Goal: Task Accomplishment & Management: Use online tool/utility

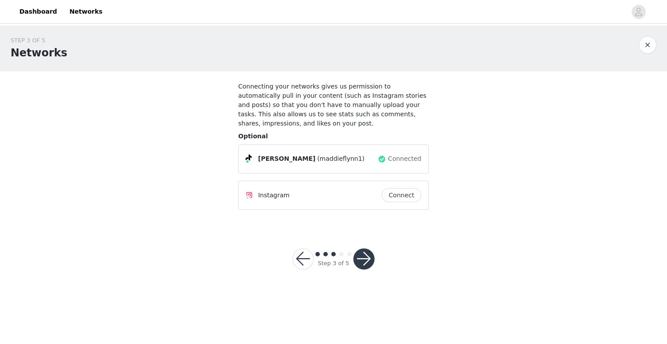
click at [305, 265] on button "button" at bounding box center [302, 259] width 21 height 21
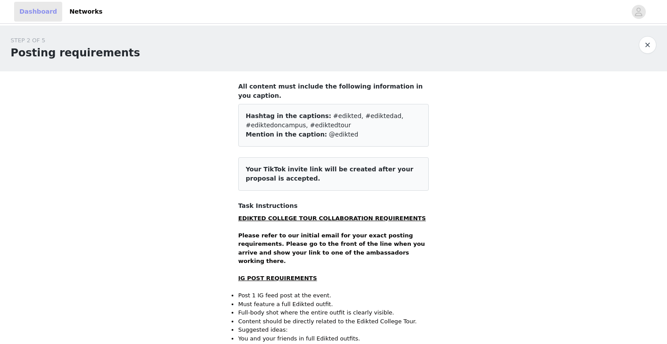
click at [49, 15] on link "Dashboard" at bounding box center [38, 12] width 48 height 20
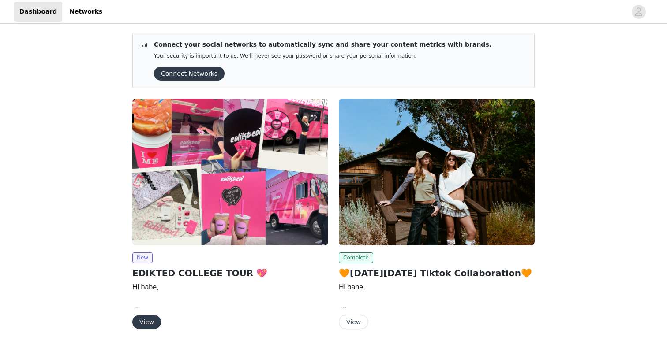
click at [247, 231] on img at bounding box center [230, 172] width 196 height 147
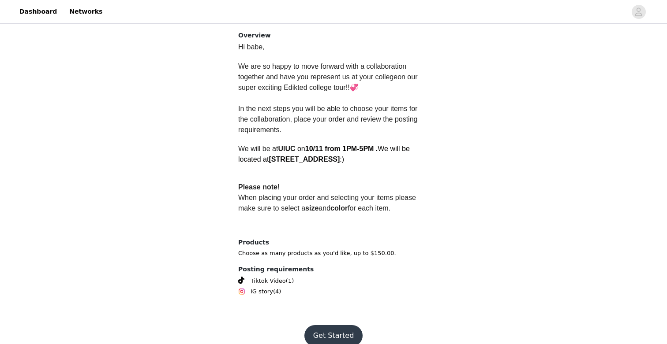
scroll to position [232, 0]
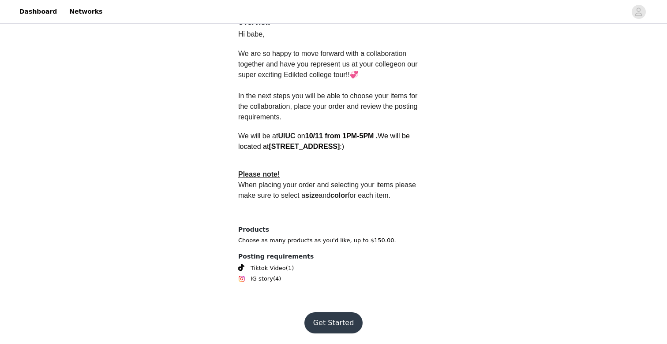
click at [332, 322] on button "Get Started" at bounding box center [333, 323] width 59 height 21
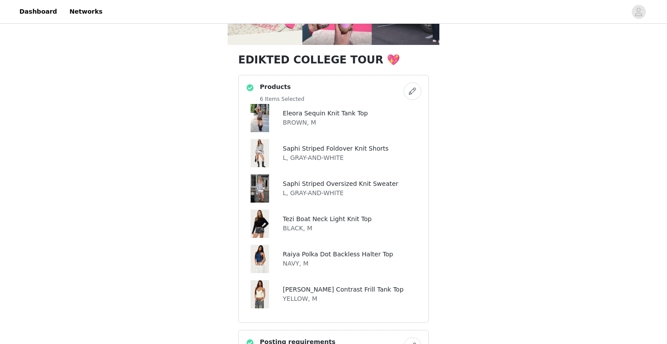
scroll to position [150, 0]
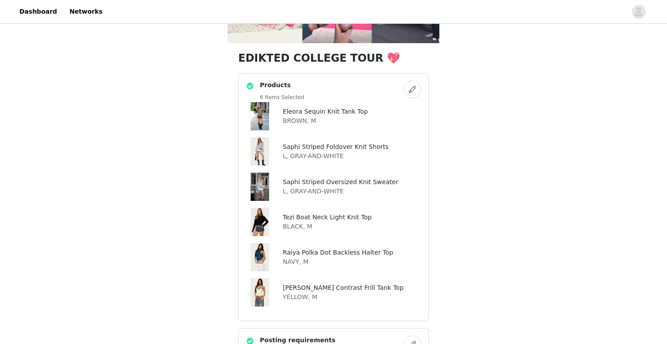
click at [412, 86] on button "button" at bounding box center [413, 90] width 18 height 18
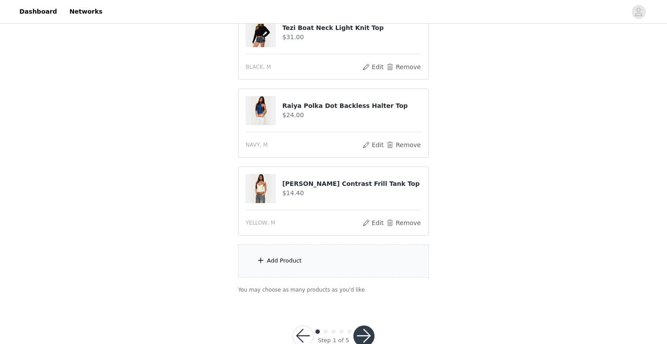
scroll to position [369, 0]
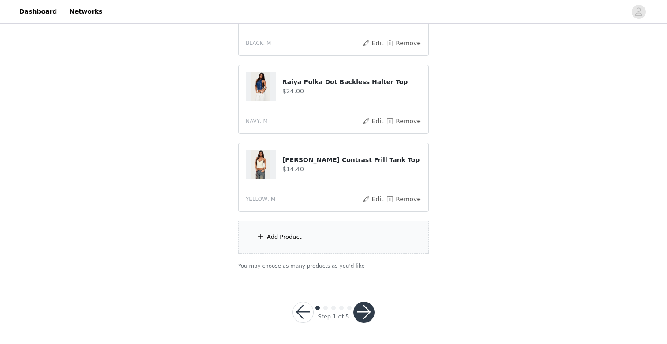
click at [363, 309] on button "button" at bounding box center [363, 312] width 21 height 21
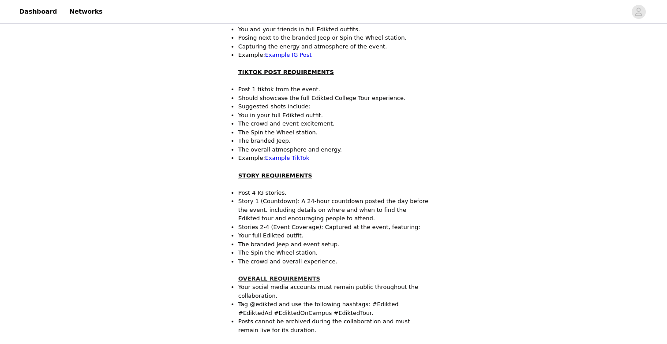
scroll to position [311, 0]
click at [293, 51] on link "Example IG Post" at bounding box center [288, 54] width 47 height 7
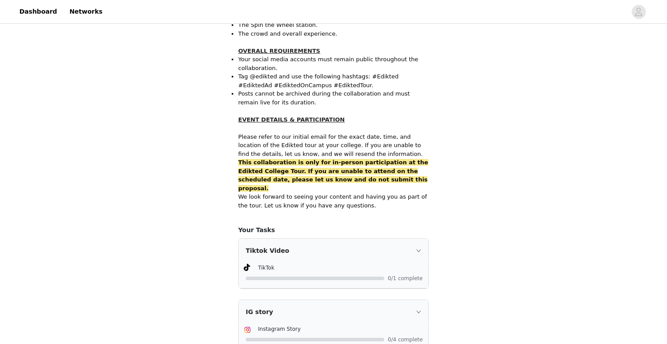
scroll to position [611, 0]
